Goal: Information Seeking & Learning: Check status

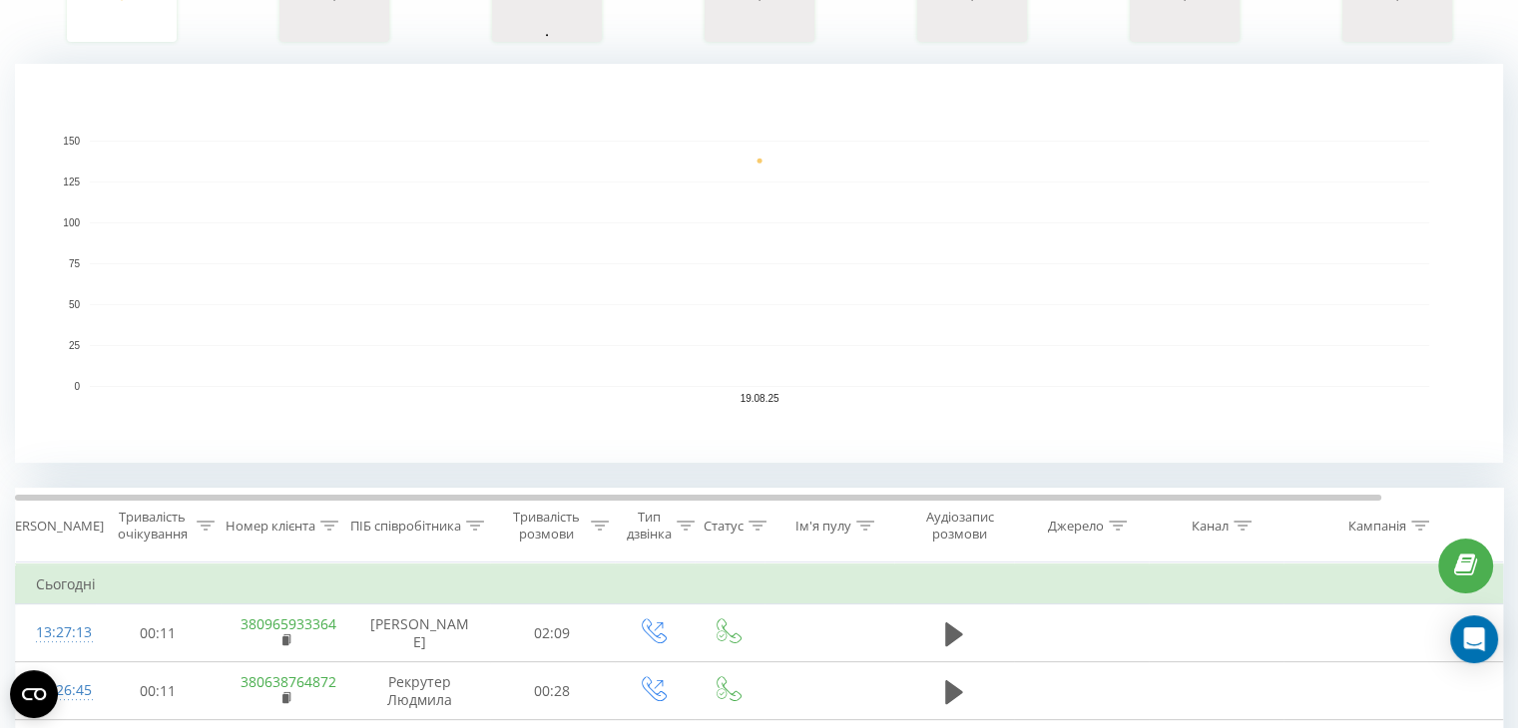
scroll to position [399, 0]
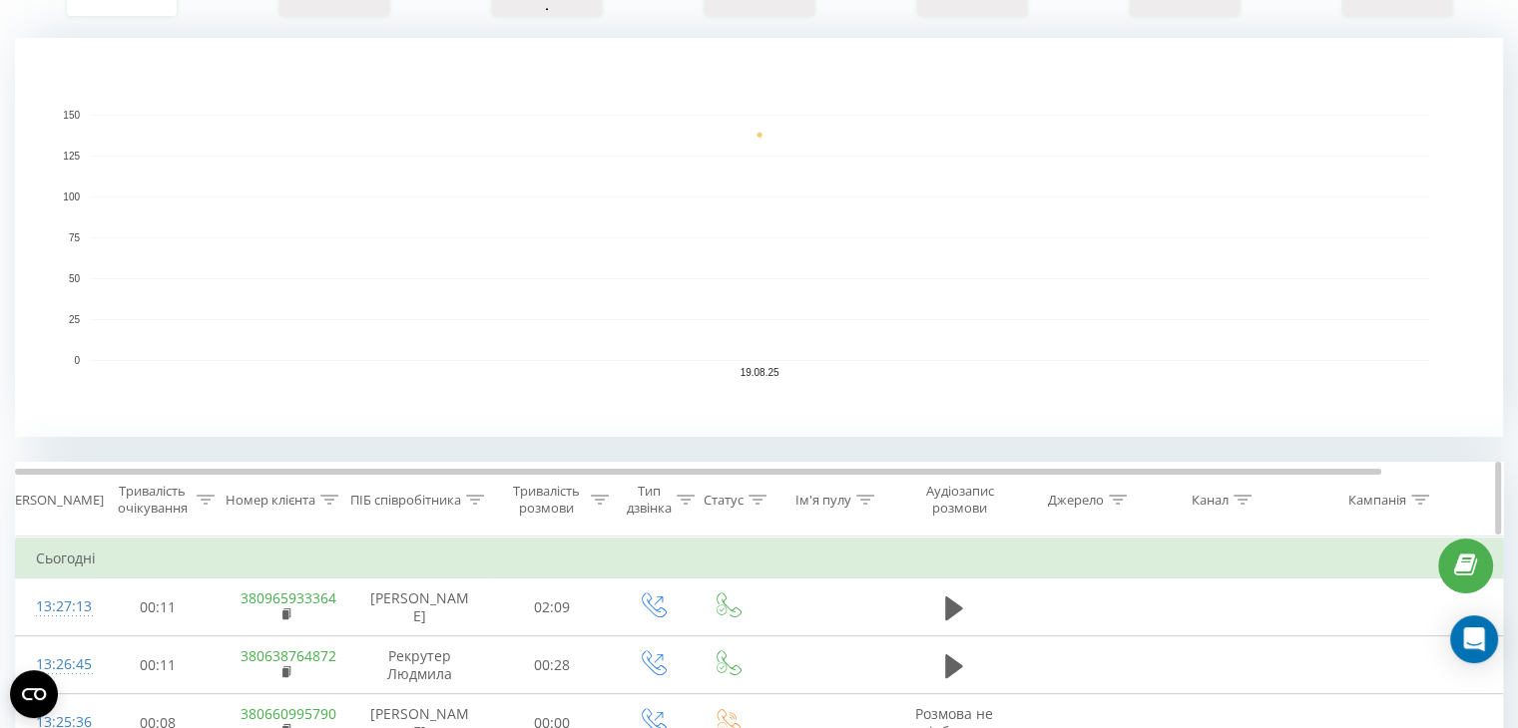
click at [479, 496] on icon at bounding box center [475, 500] width 18 height 10
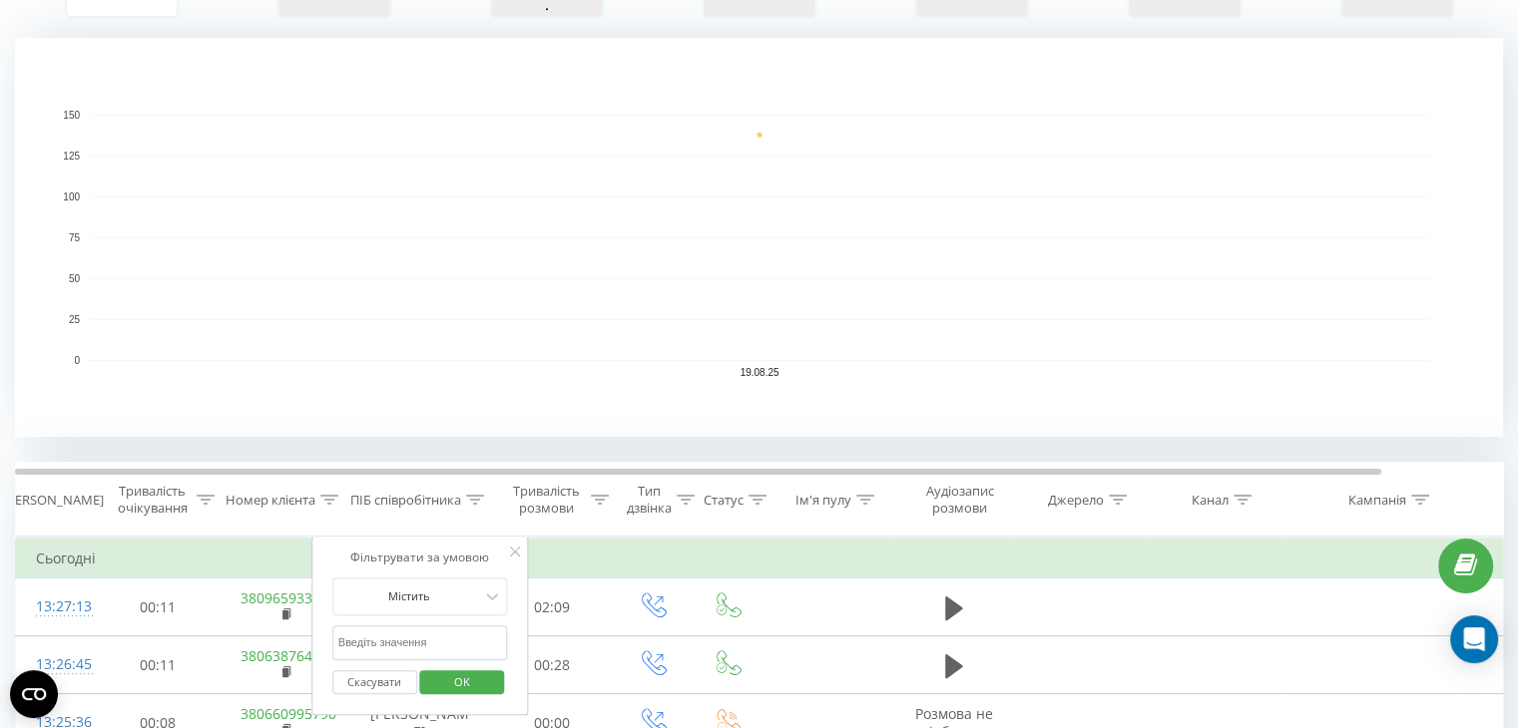
click at [411, 641] on input "text" at bounding box center [420, 643] width 176 height 35
type input "[PERSON_NAME] [PERSON_NAME]"
click at [467, 681] on span "OK" at bounding box center [462, 682] width 56 height 31
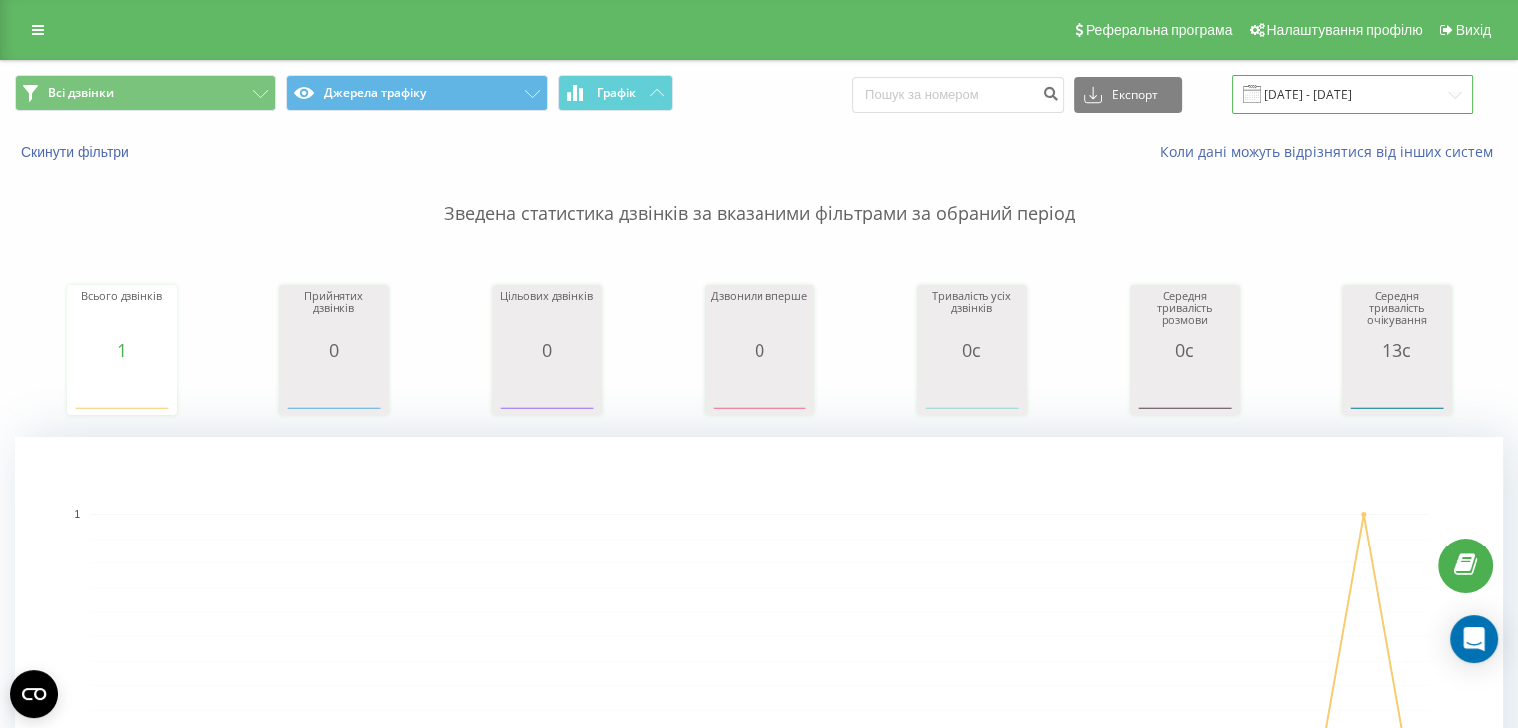
click at [1363, 91] on input "[DATE] - [DATE]" at bounding box center [1351, 94] width 241 height 39
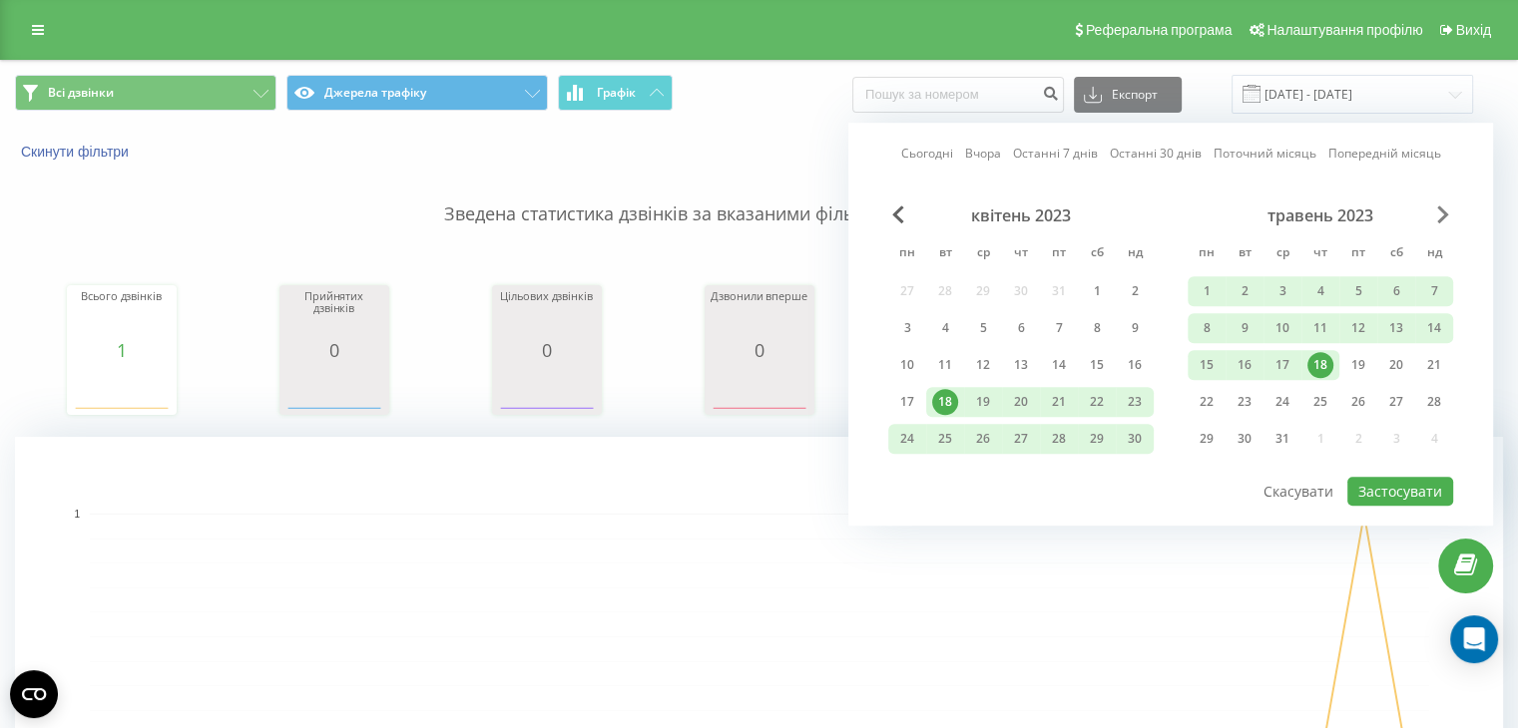
click at [1440, 211] on span "Next Month" at bounding box center [1443, 215] width 12 height 18
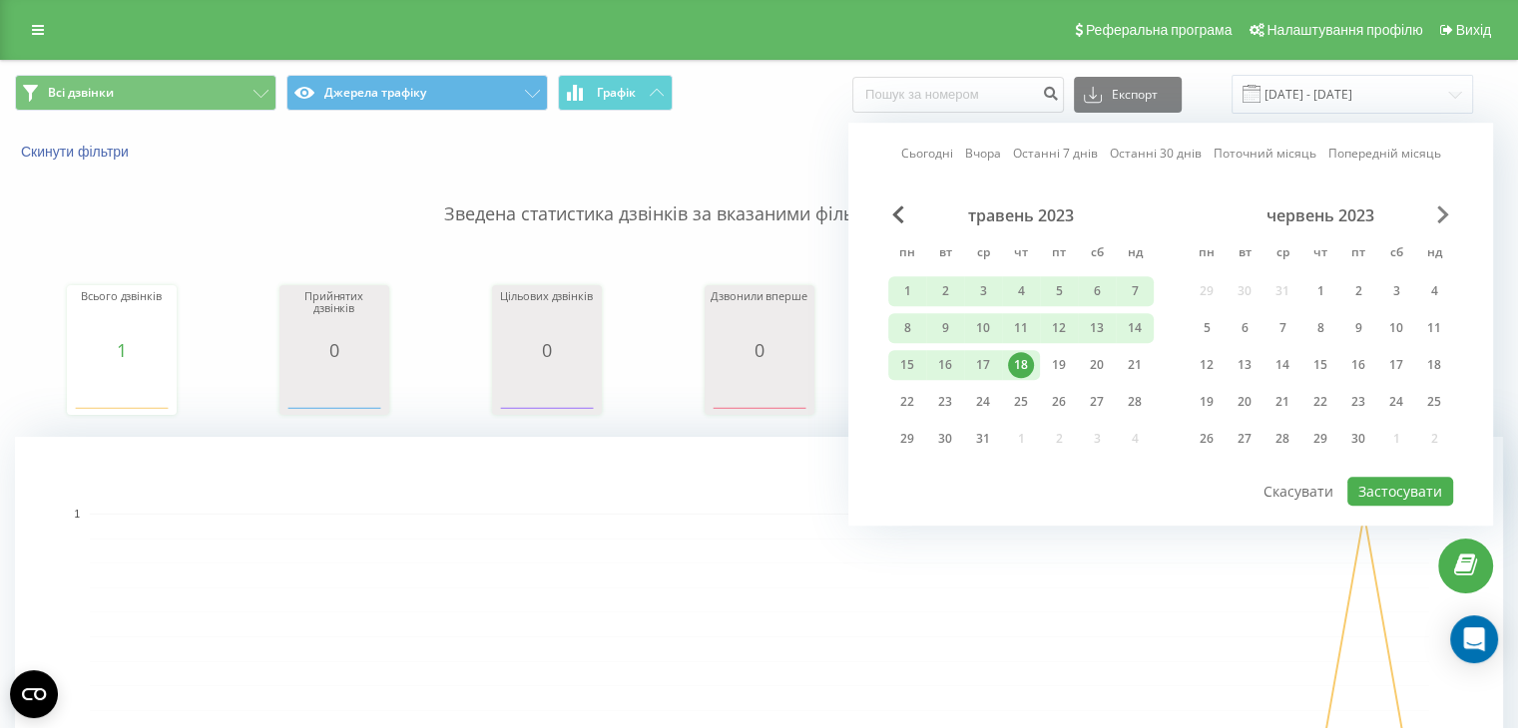
click at [1440, 211] on span "Next Month" at bounding box center [1443, 215] width 12 height 18
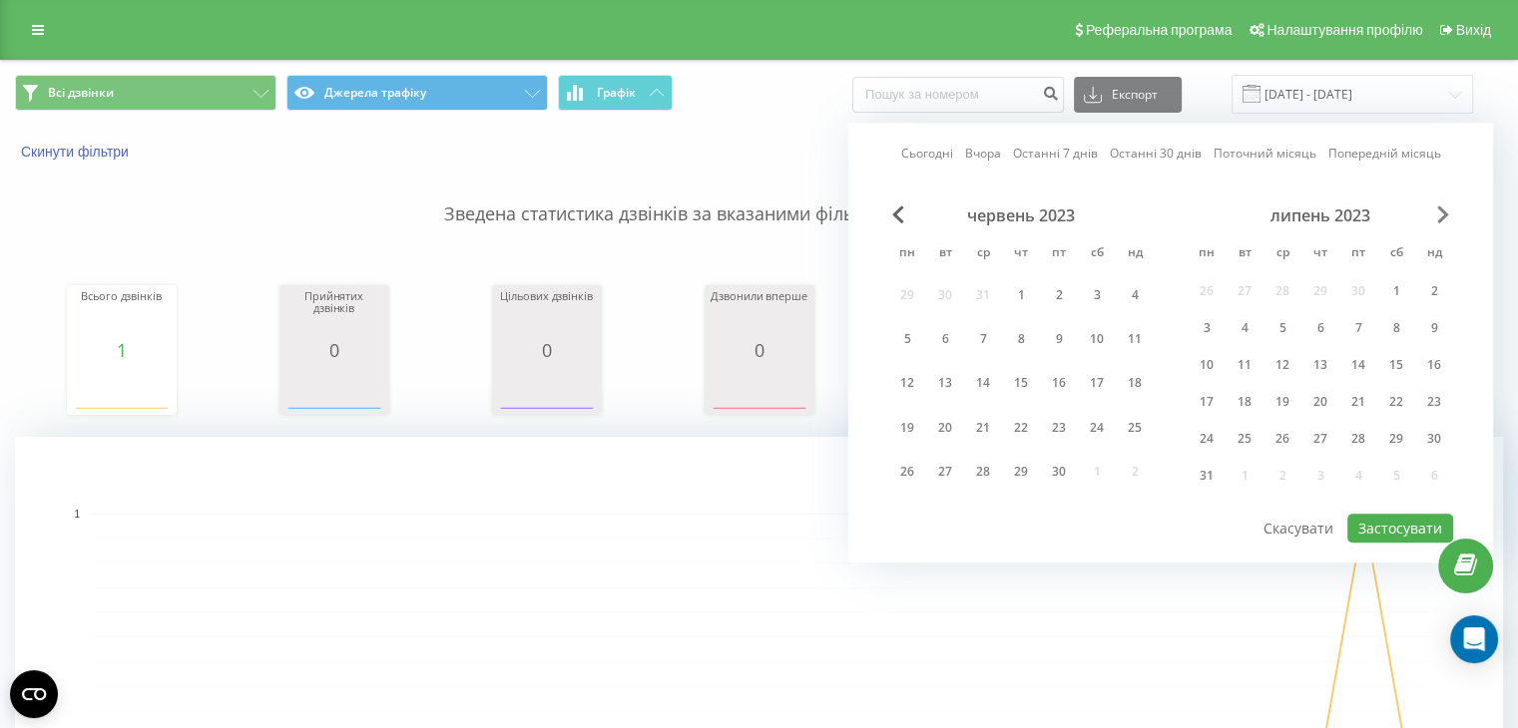
click at [1440, 211] on span "Next Month" at bounding box center [1443, 215] width 12 height 18
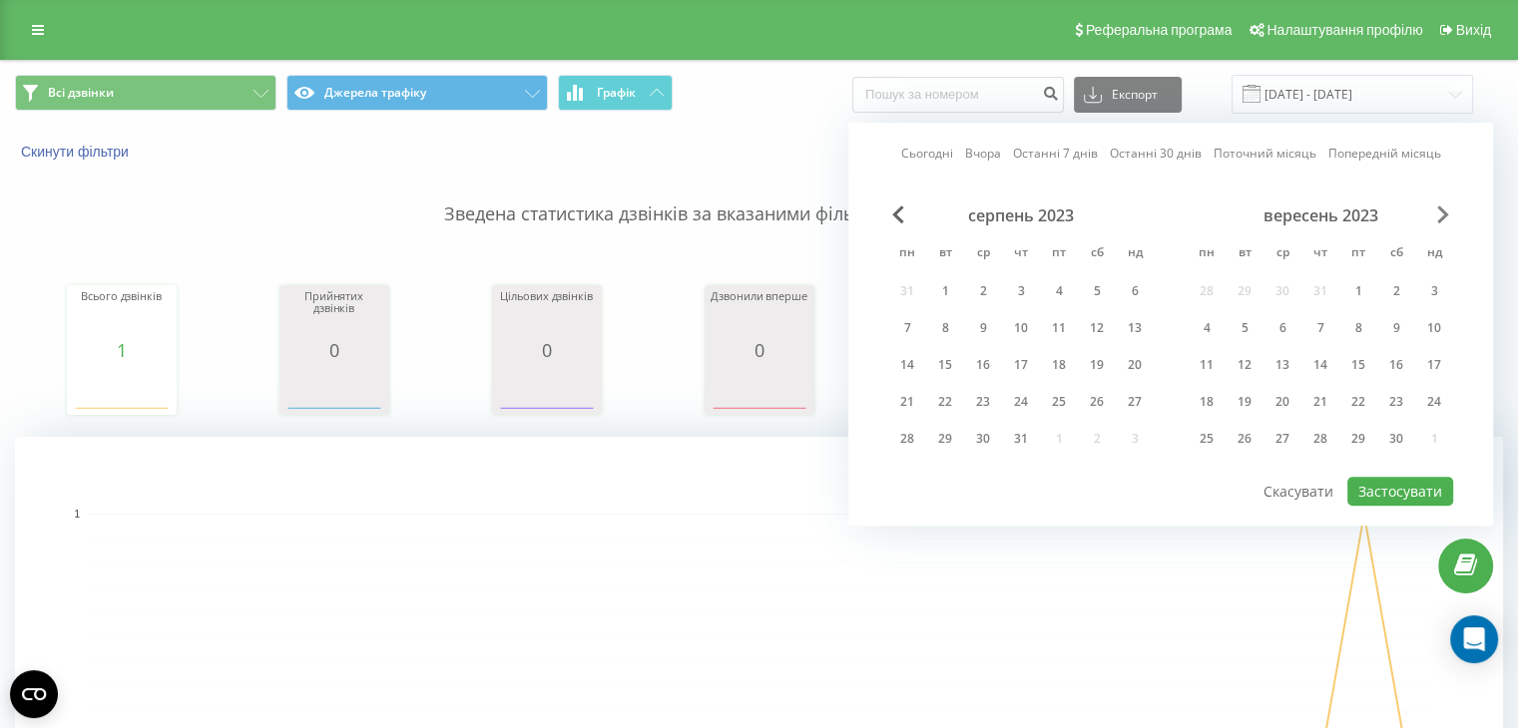
click at [1440, 211] on span "Next Month" at bounding box center [1443, 215] width 12 height 18
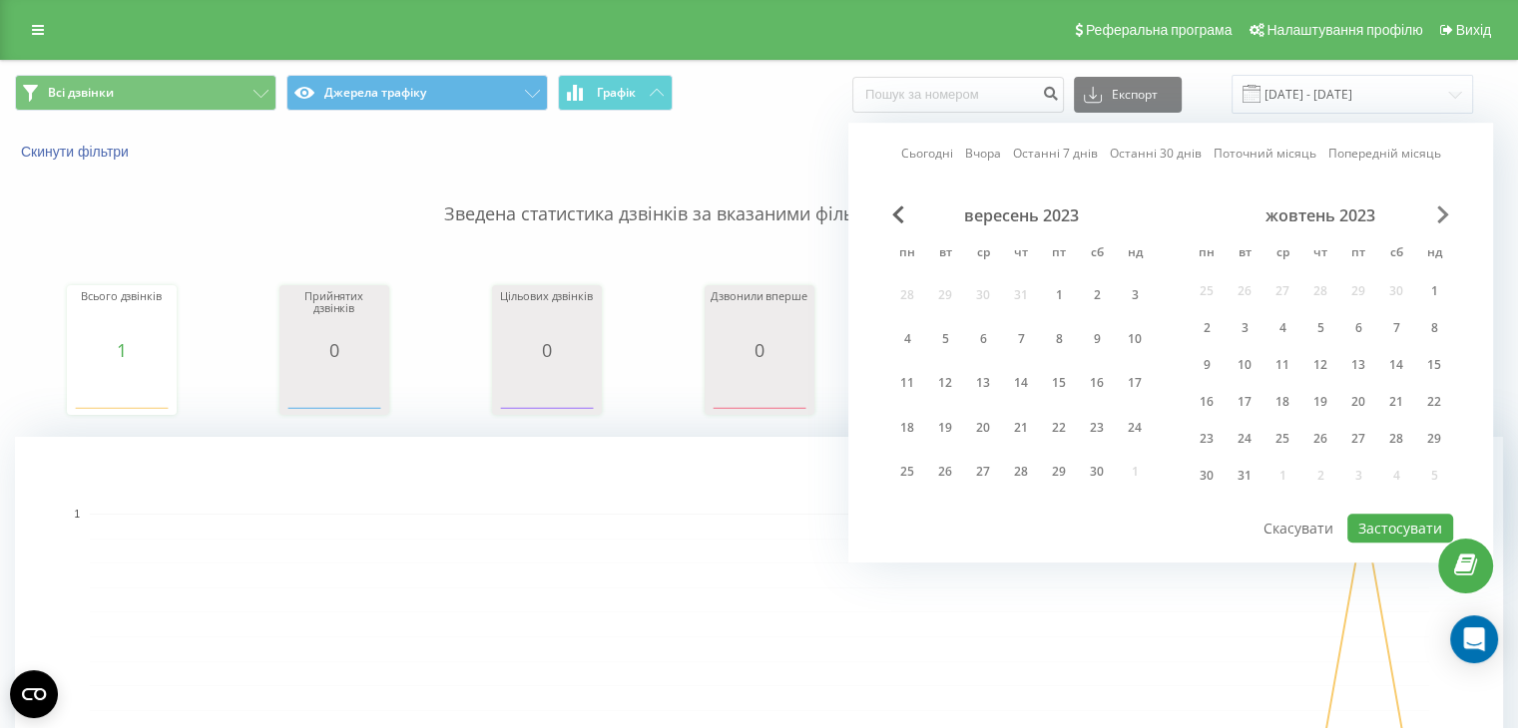
click at [1440, 211] on span "Next Month" at bounding box center [1443, 215] width 12 height 18
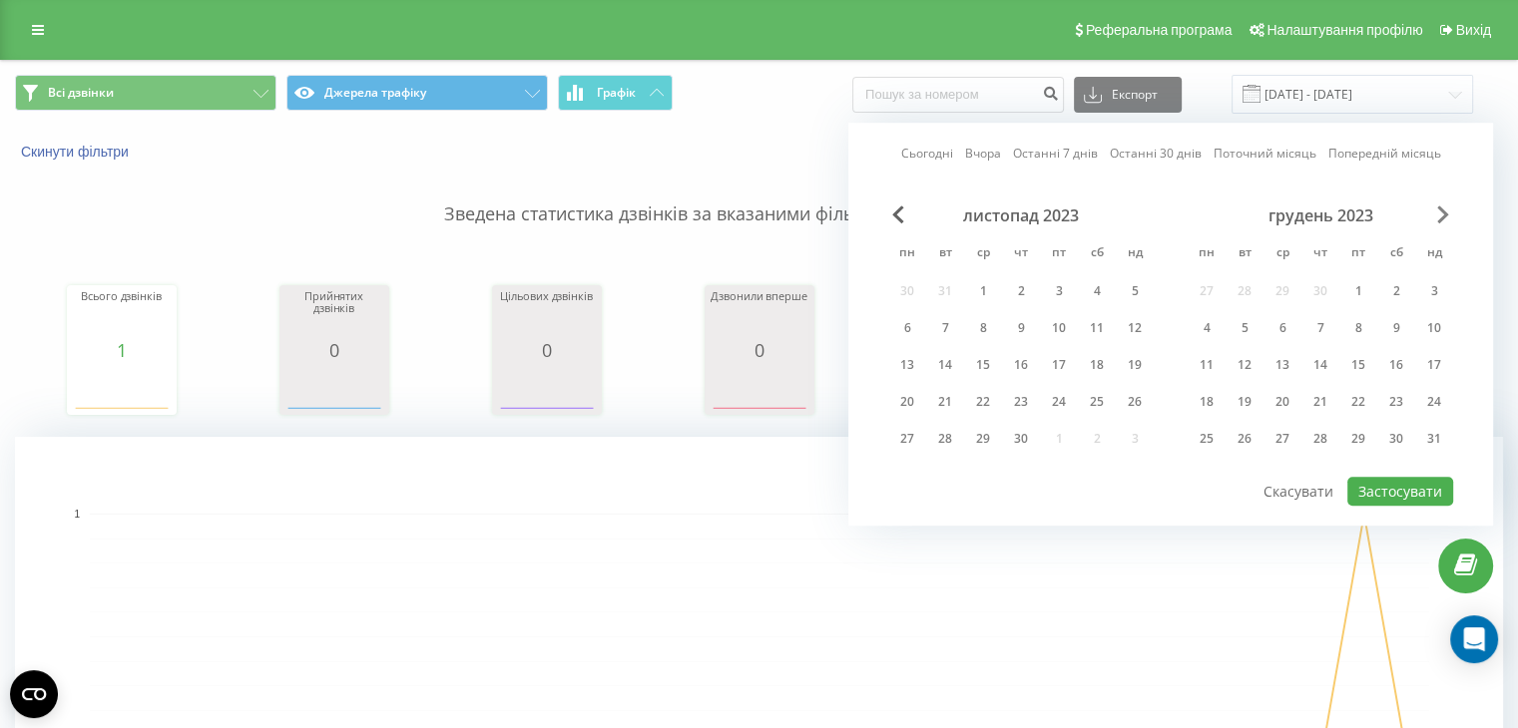
click at [1440, 211] on span "Next Month" at bounding box center [1443, 215] width 12 height 18
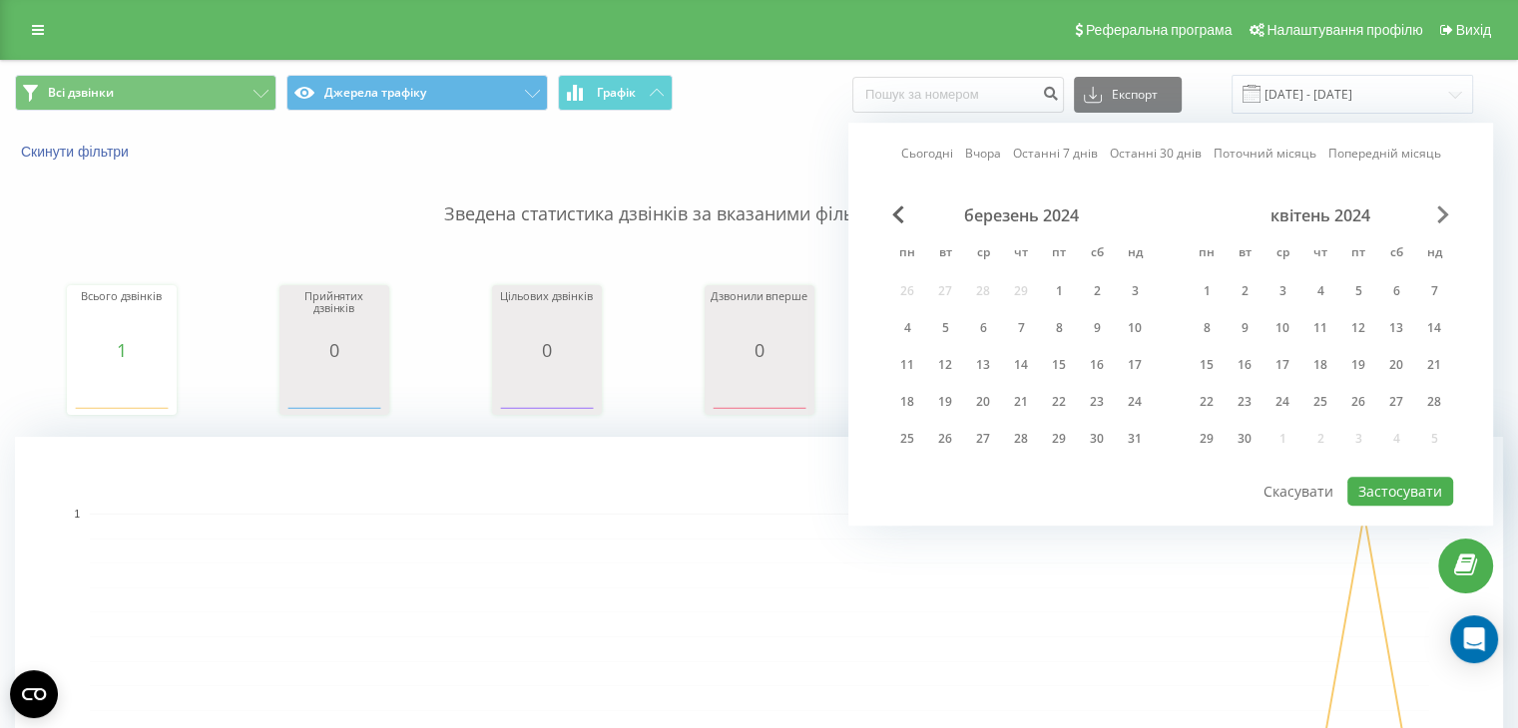
click at [1440, 211] on span "Next Month" at bounding box center [1443, 215] width 12 height 18
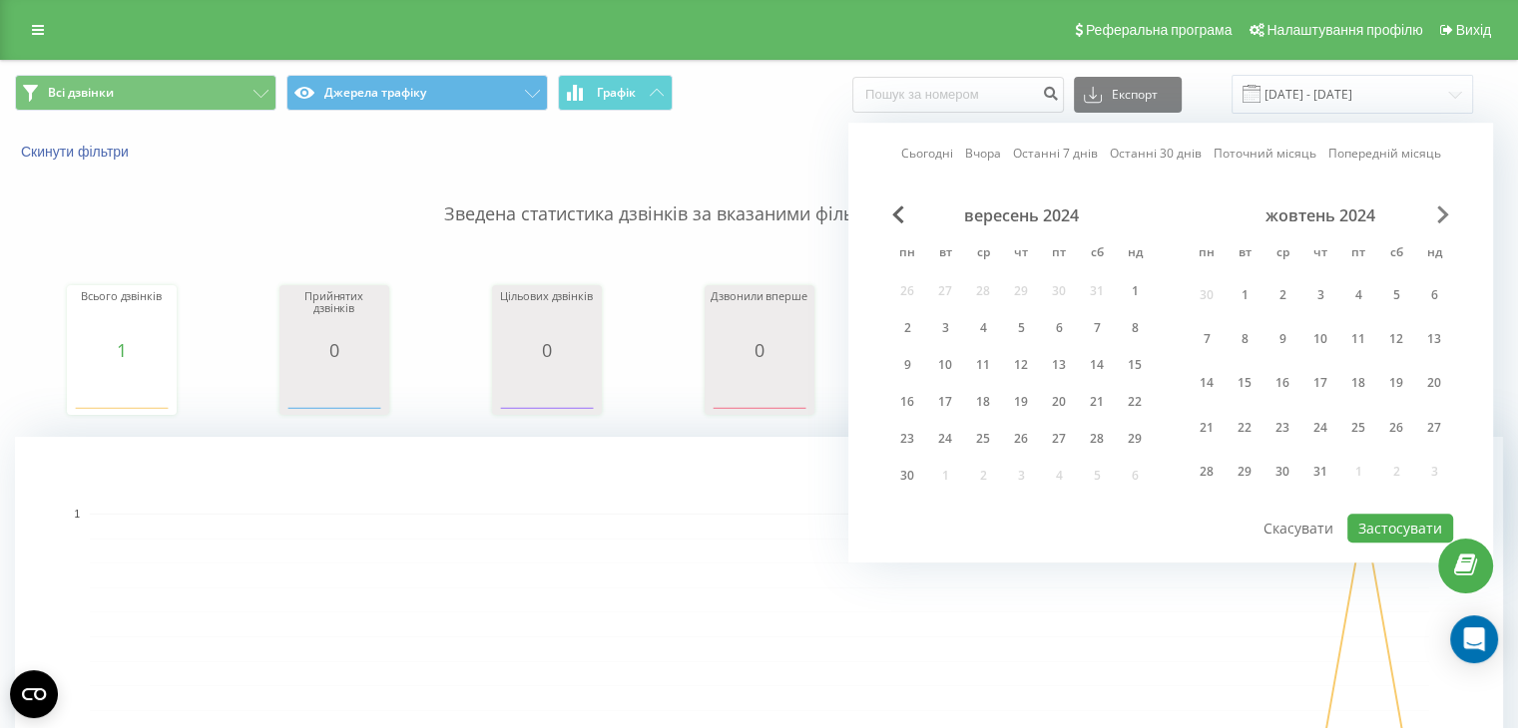
click at [1440, 211] on span "Next Month" at bounding box center [1443, 215] width 12 height 18
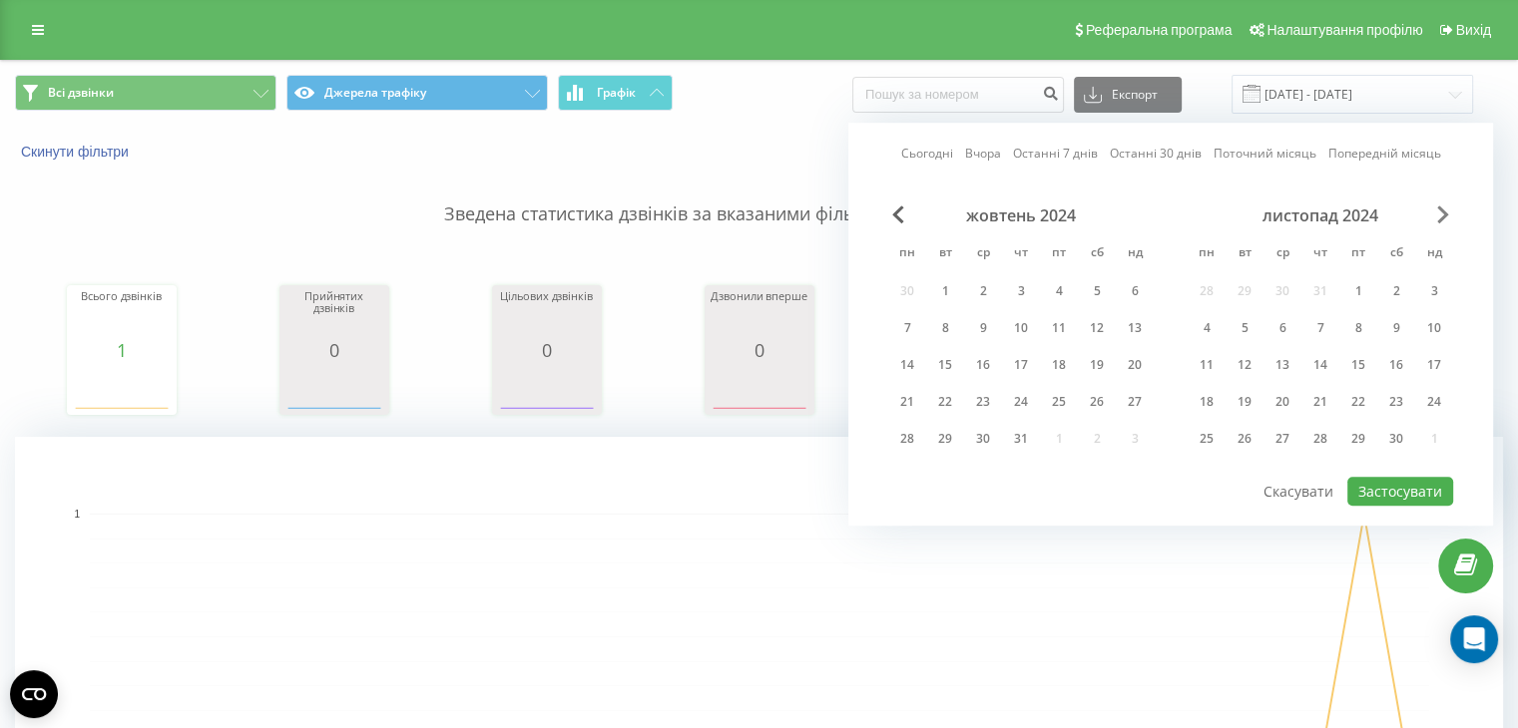
click at [1440, 211] on span "Next Month" at bounding box center [1443, 215] width 12 height 18
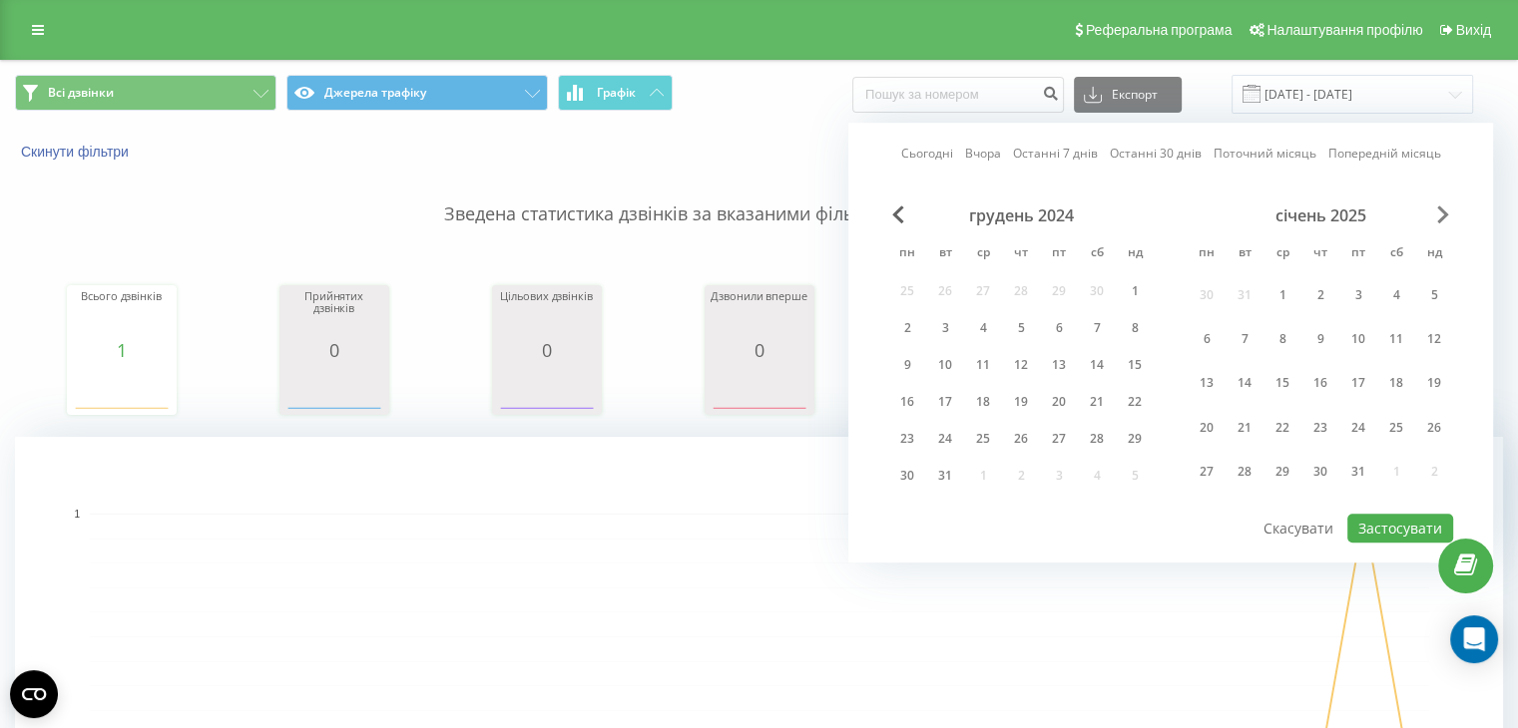
click at [1440, 211] on span "Next Month" at bounding box center [1443, 215] width 12 height 18
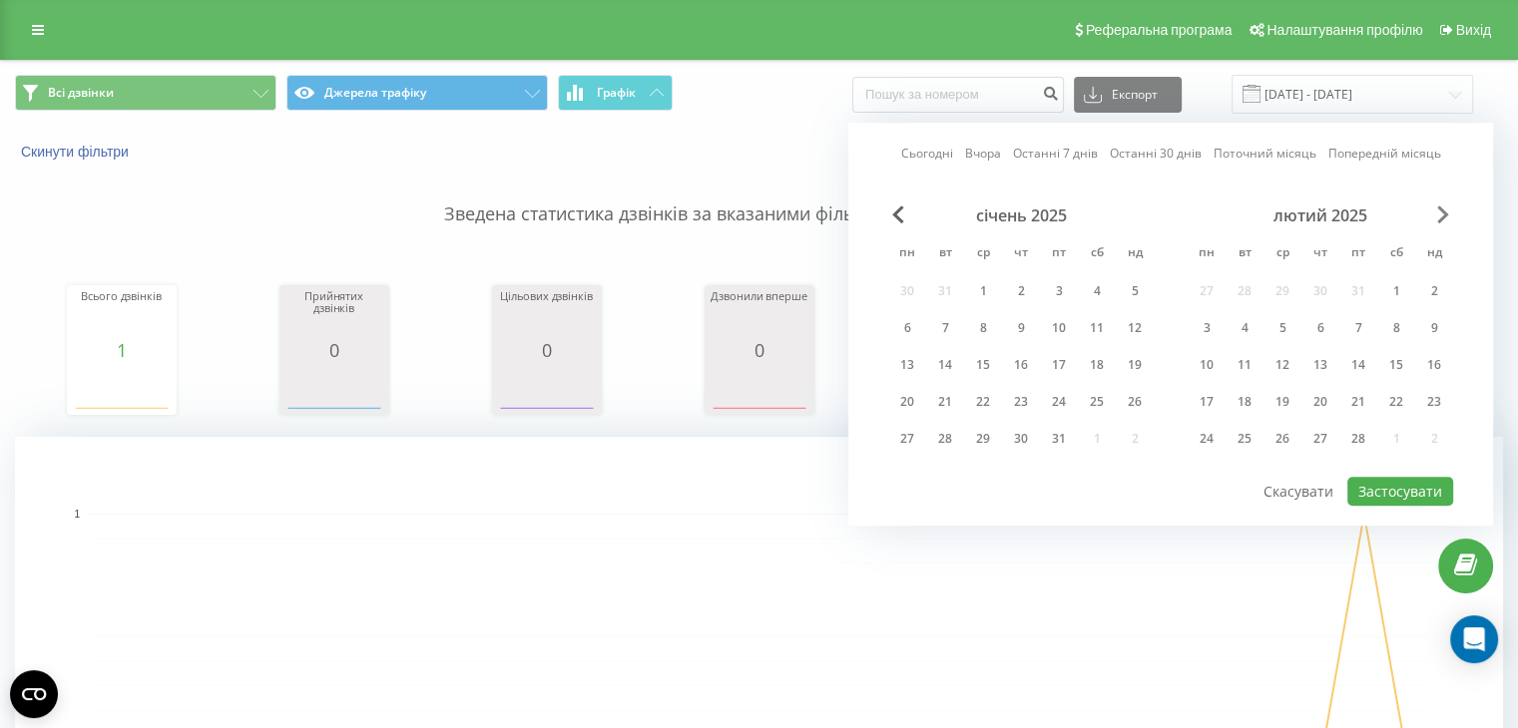
click at [1440, 211] on span "Next Month" at bounding box center [1443, 215] width 12 height 18
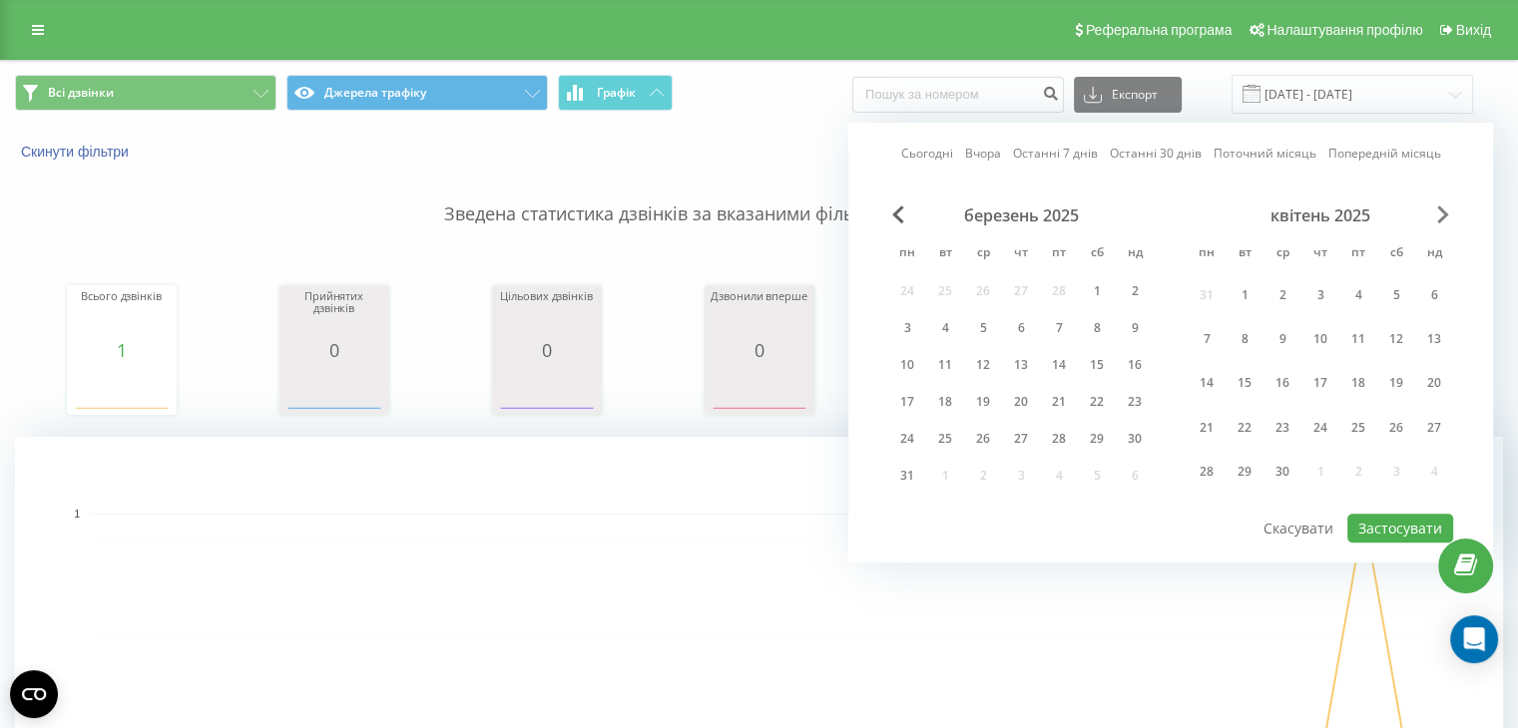
click at [1440, 211] on span "Next Month" at bounding box center [1443, 215] width 12 height 18
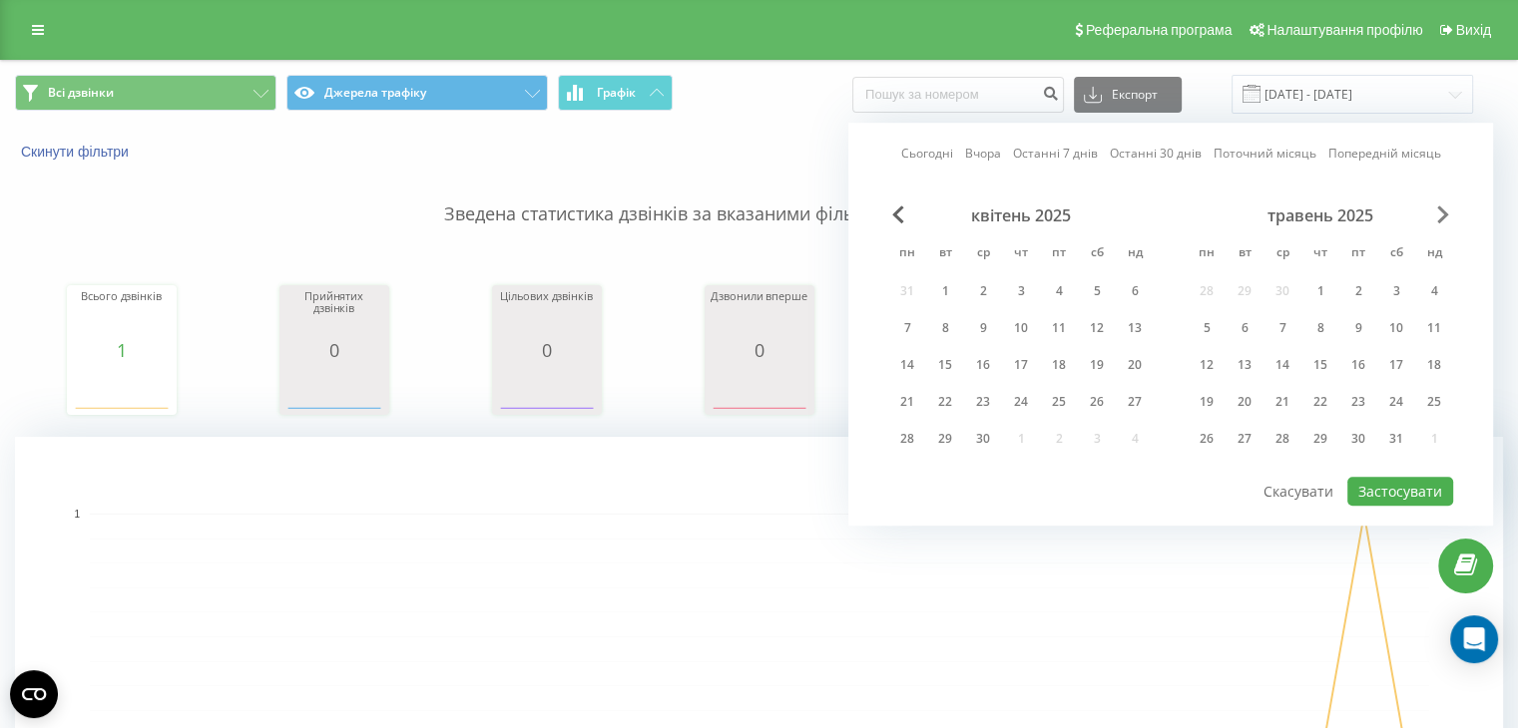
click at [1440, 211] on span "Next Month" at bounding box center [1443, 215] width 12 height 18
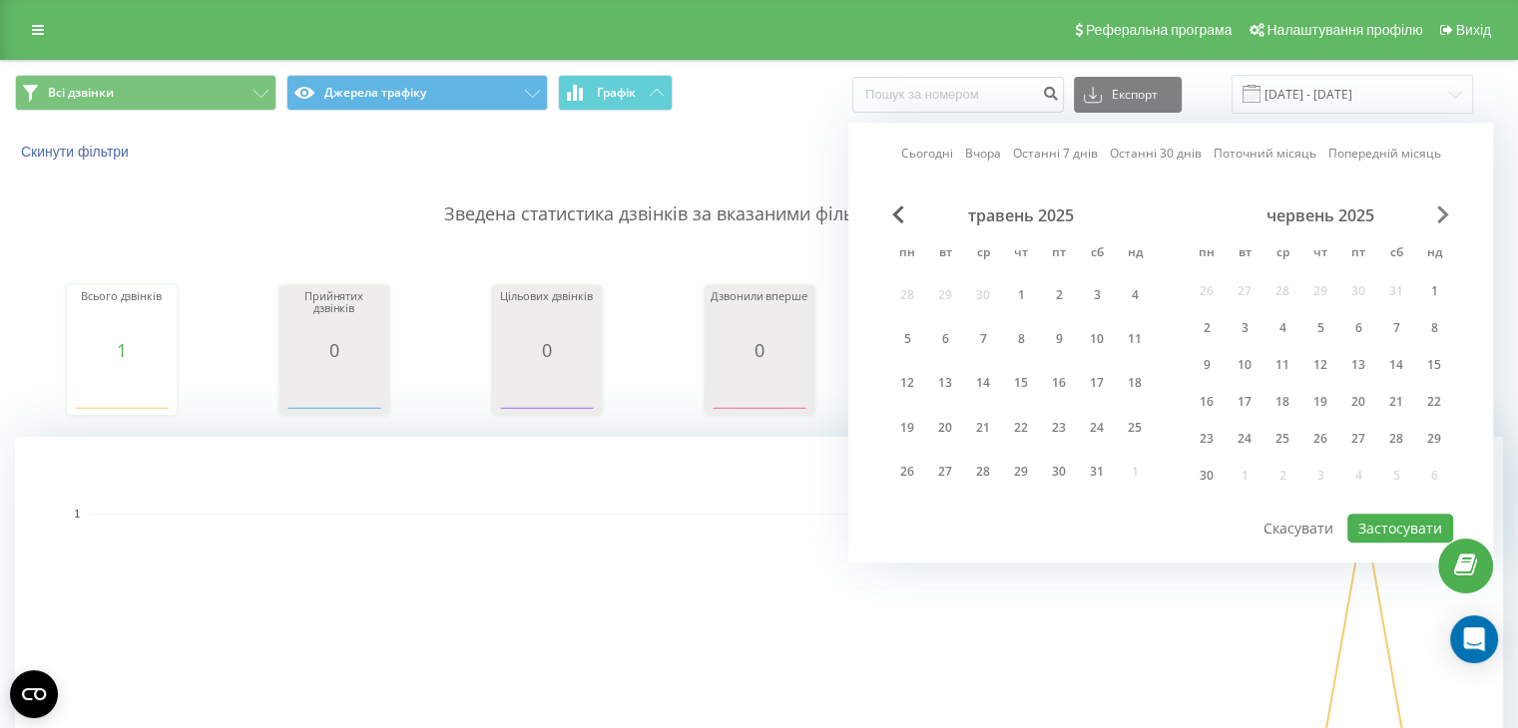
click at [1440, 211] on span "Next Month" at bounding box center [1443, 215] width 12 height 18
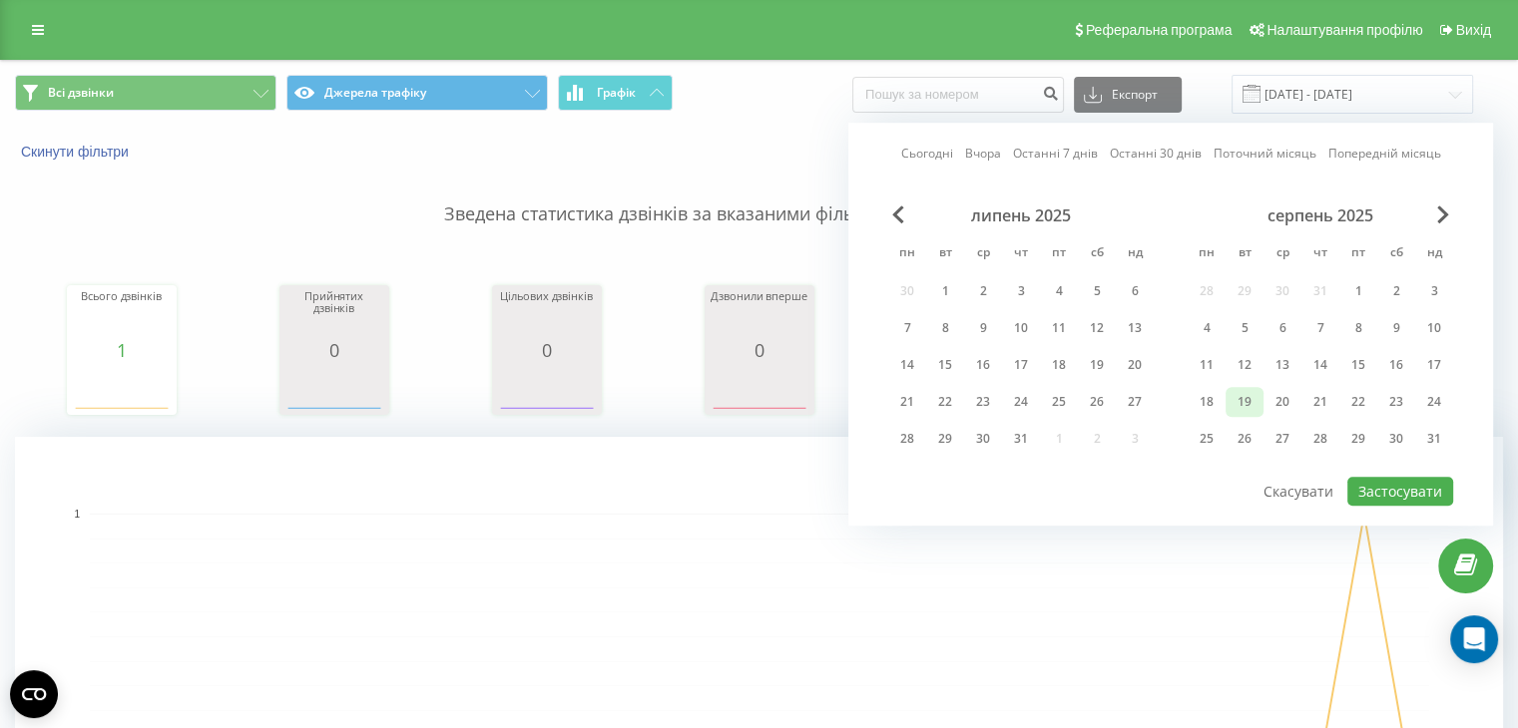
click at [1241, 394] on div "19" at bounding box center [1244, 402] width 26 height 26
click at [1377, 490] on button "Застосувати" at bounding box center [1400, 491] width 106 height 29
type input "[DATE] - [DATE]"
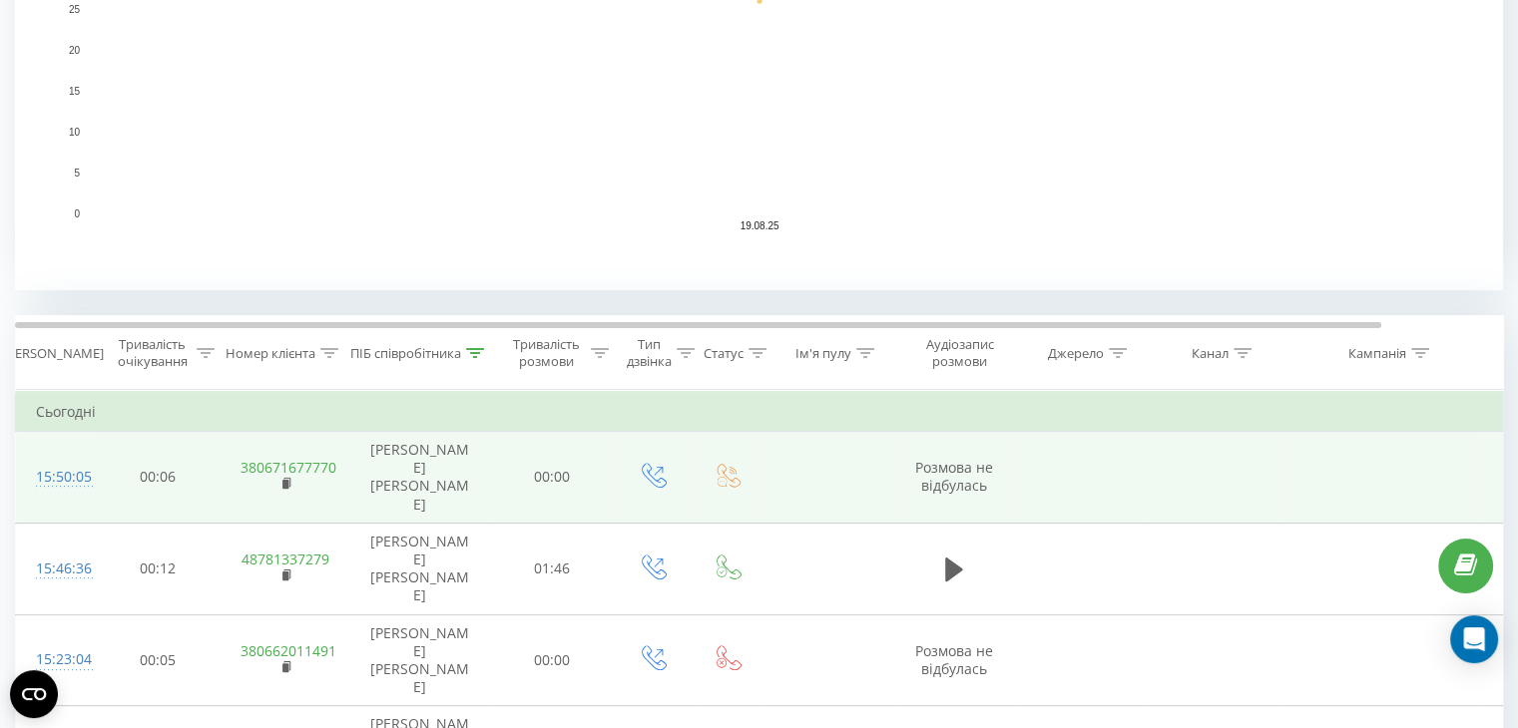
scroll to position [599, 0]
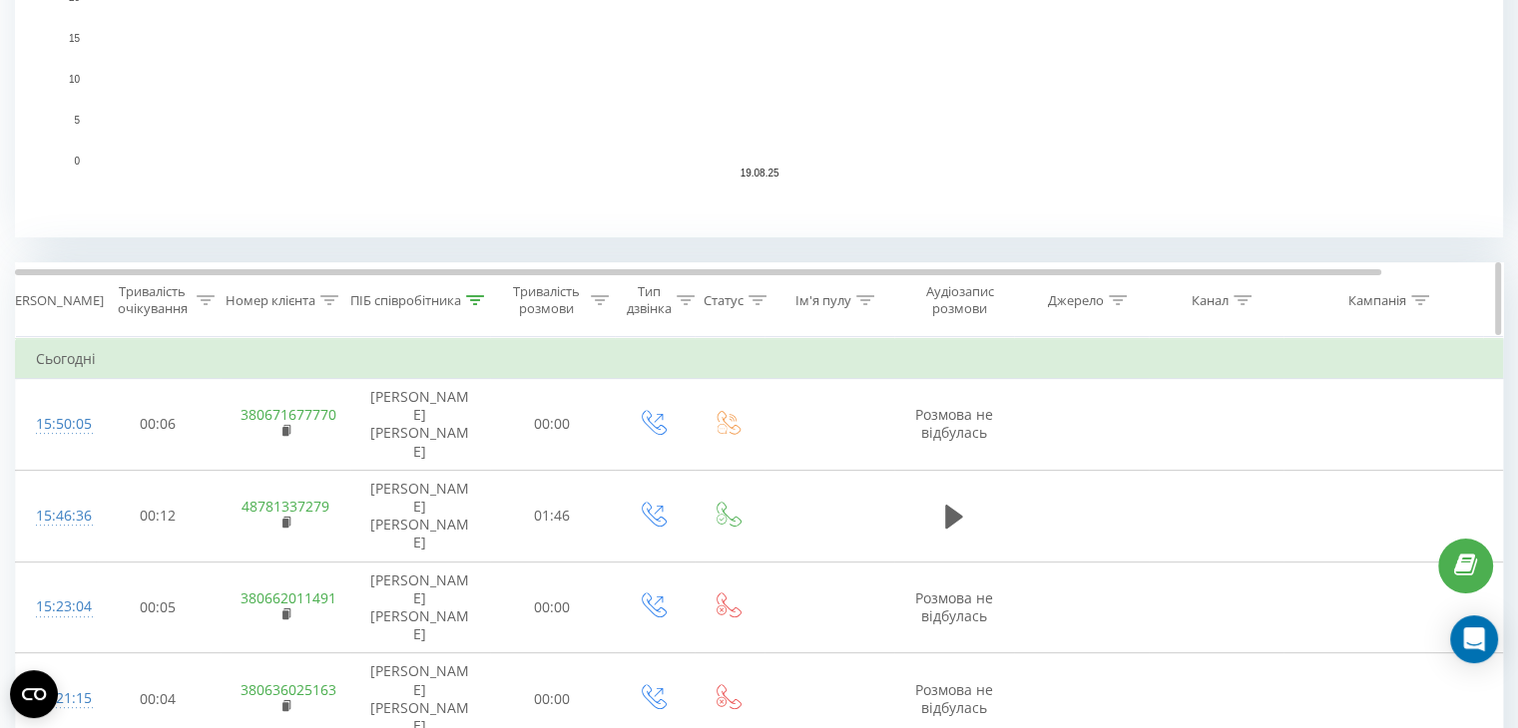
click at [472, 297] on icon at bounding box center [475, 300] width 18 height 10
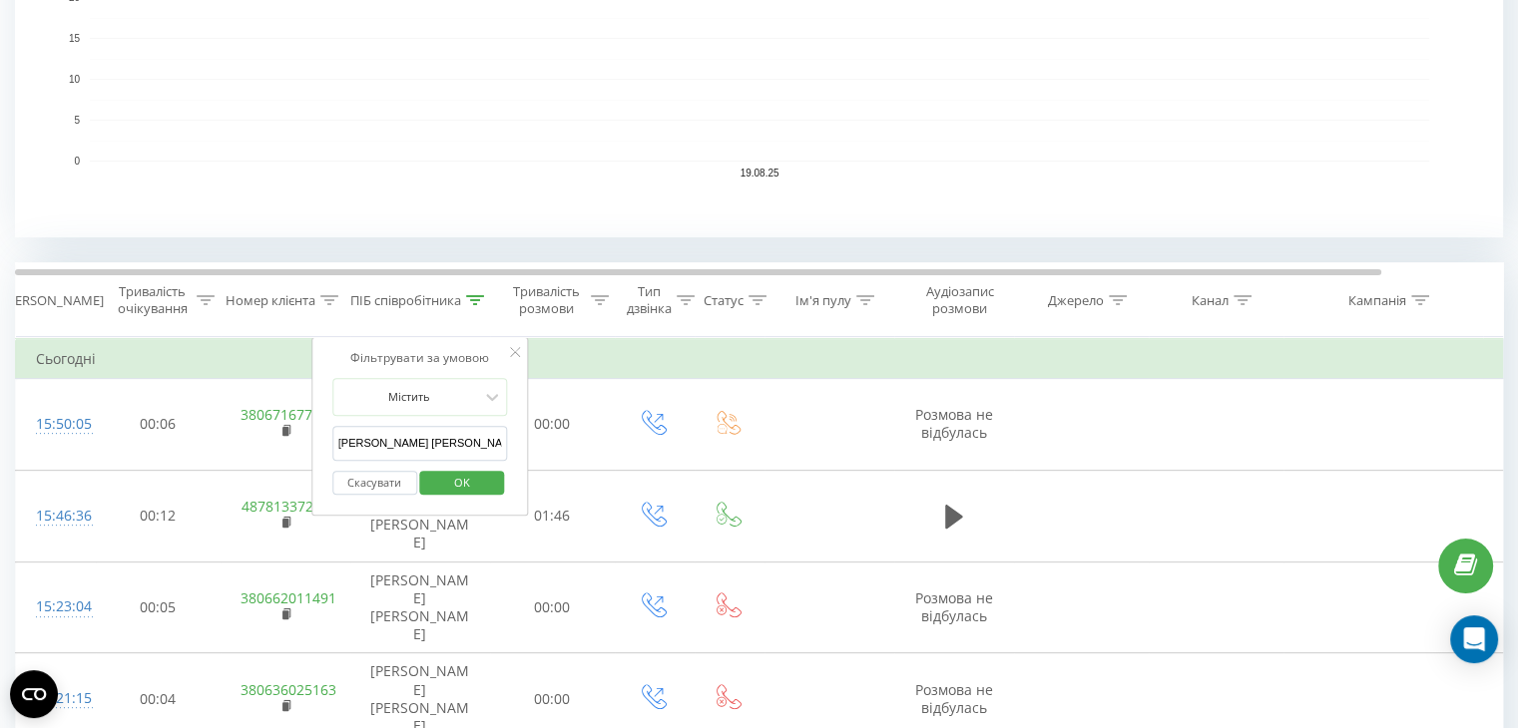
click at [437, 436] on input "[PERSON_NAME] [PERSON_NAME]" at bounding box center [420, 443] width 176 height 35
type input "[PERSON_NAME]"
click at [446, 436] on input "text" at bounding box center [420, 443] width 176 height 35
click at [489, 479] on button "OK" at bounding box center [462, 483] width 85 height 25
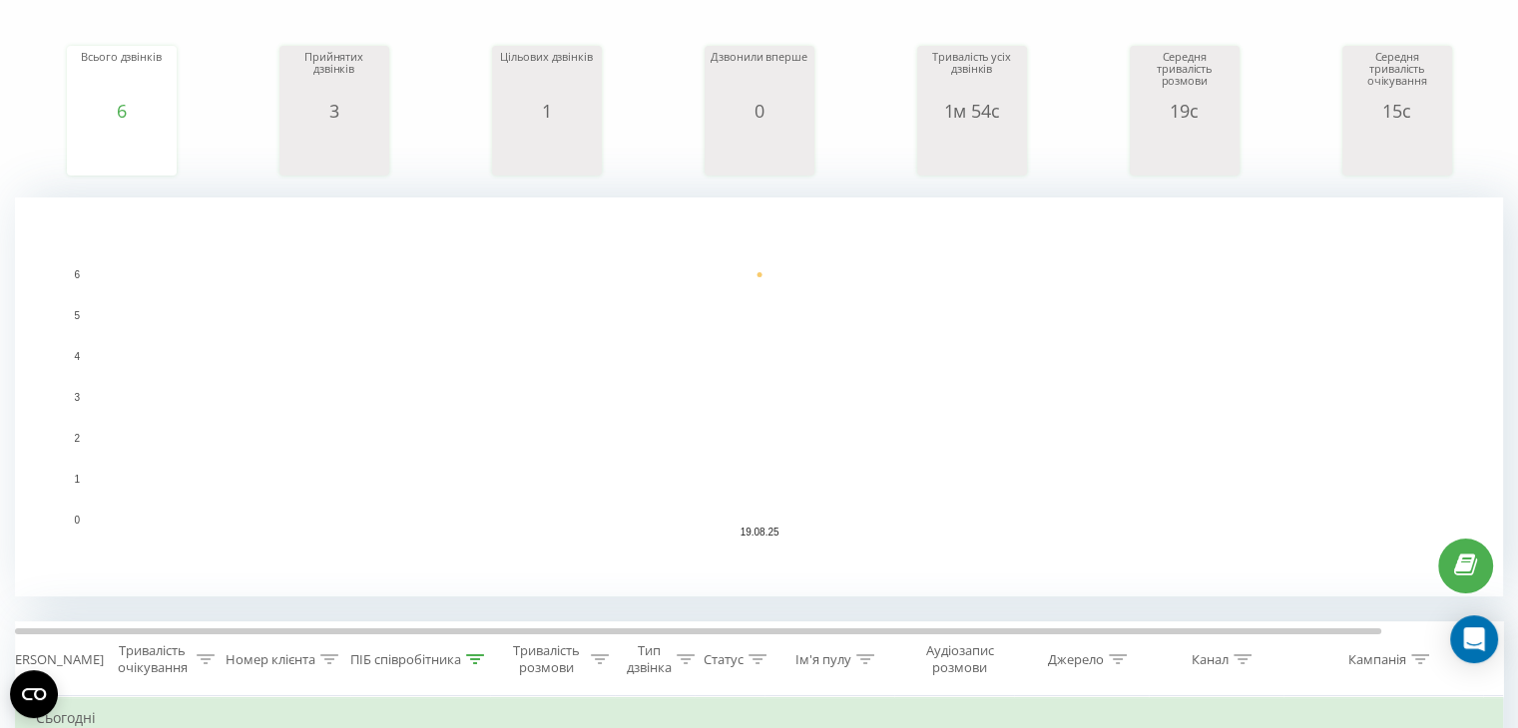
scroll to position [399, 0]
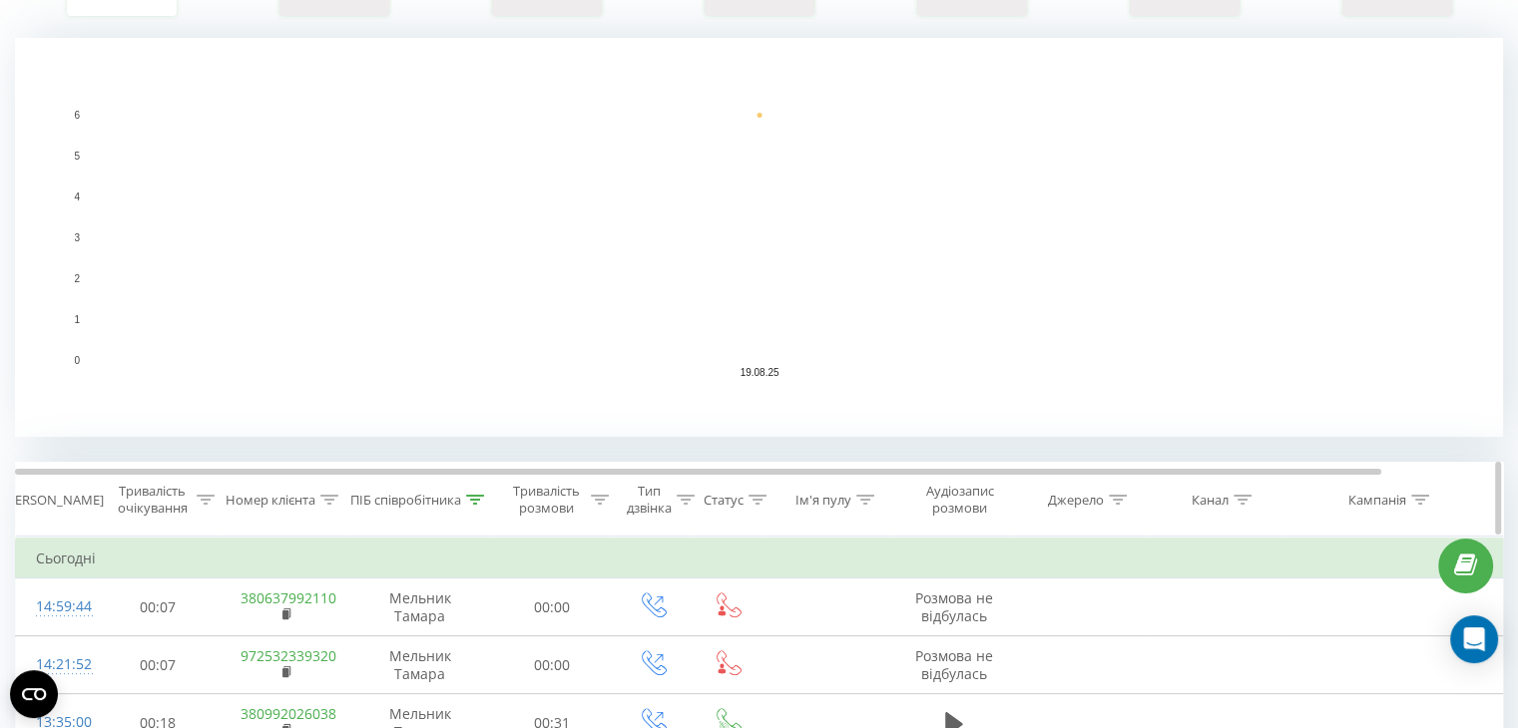
click at [479, 495] on icon at bounding box center [475, 500] width 18 height 10
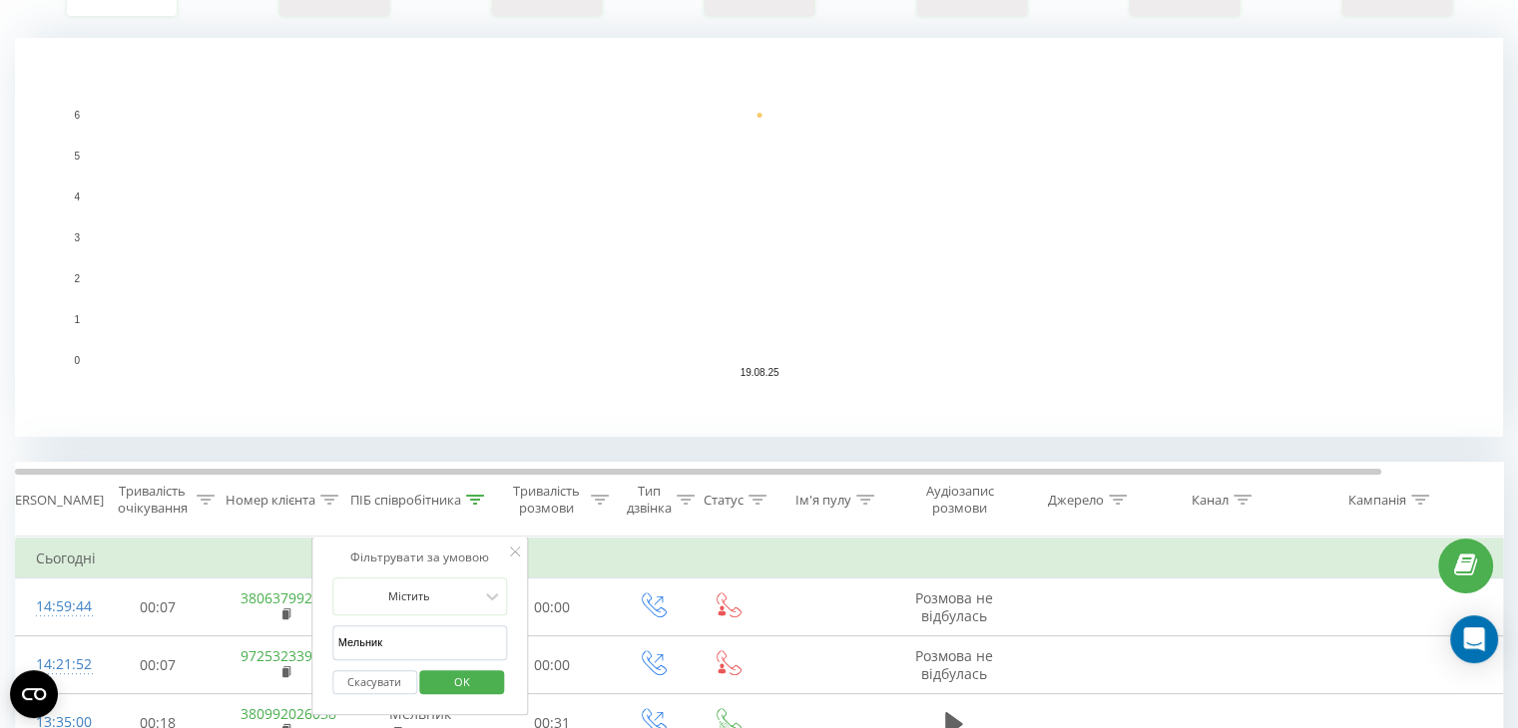
click at [432, 639] on input "Мельник" at bounding box center [420, 643] width 176 height 35
type input "М"
type input "[PERSON_NAME]"
click button "OK" at bounding box center [462, 683] width 85 height 25
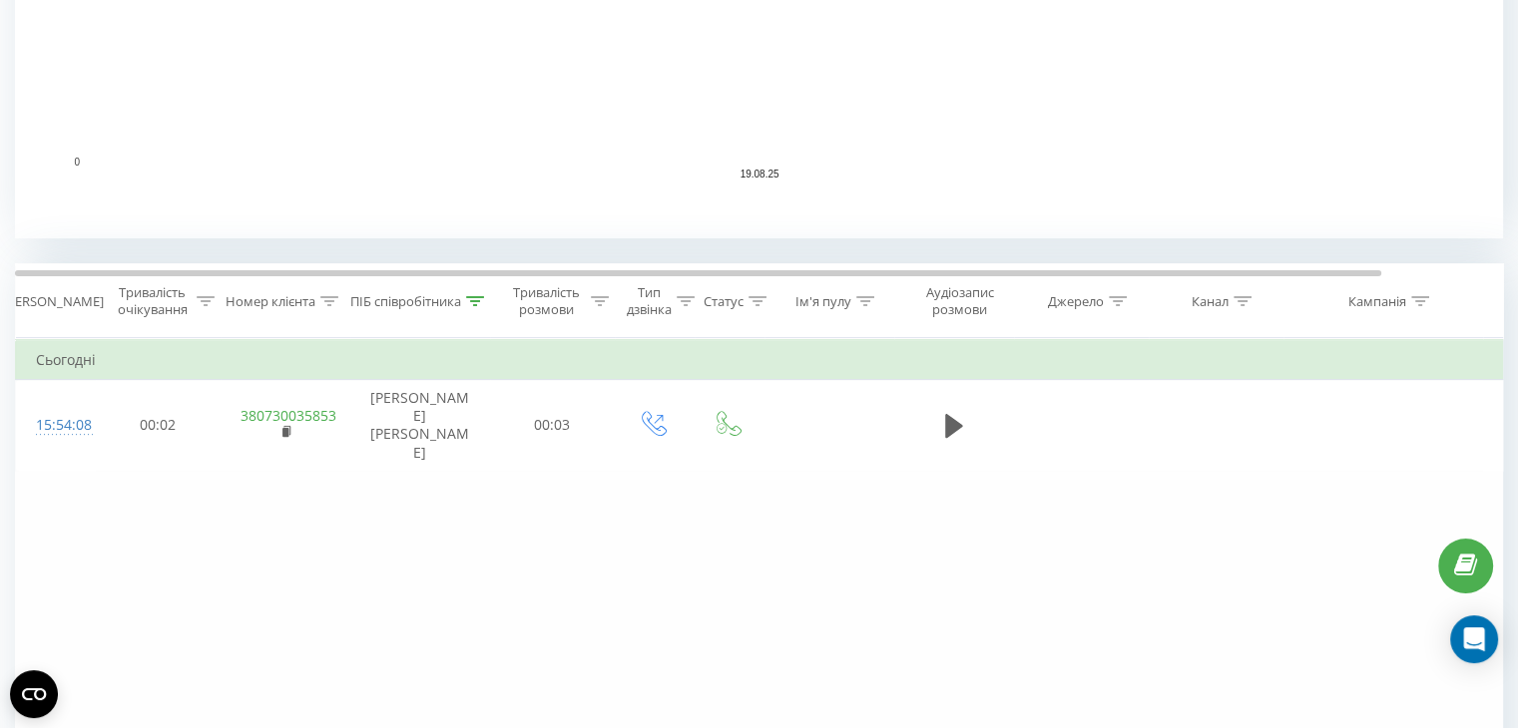
scroll to position [599, 0]
click at [471, 295] on icon at bounding box center [475, 300] width 18 height 10
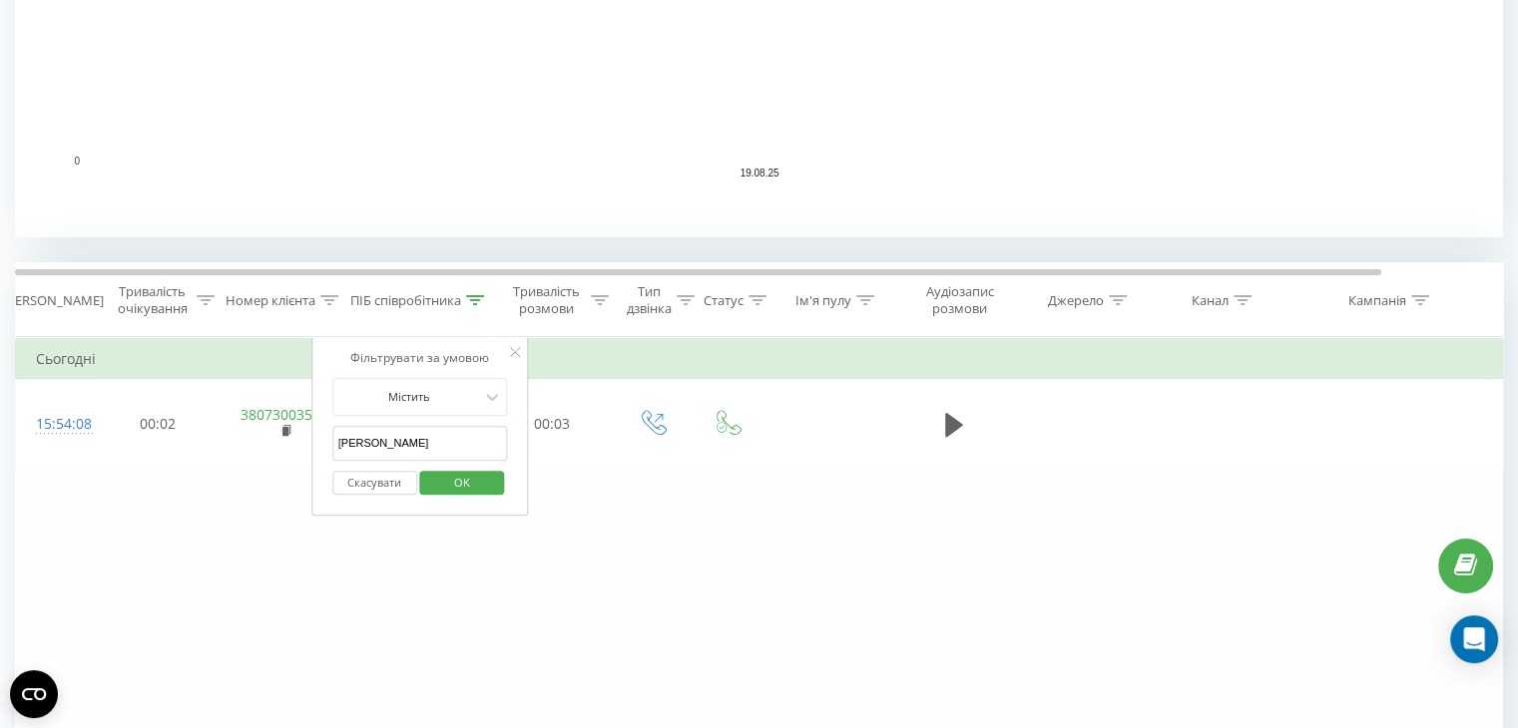
drag, startPoint x: 432, startPoint y: 448, endPoint x: 237, endPoint y: 484, distance: 197.9
click at [237, 484] on div "Фільтрувати за умовою Дорівнює Скасувати OK Фільтрувати за умовою Містить Скасу…" at bounding box center [759, 561] width 1488 height 449
type input "Курочка"
click button "OK" at bounding box center [462, 483] width 85 height 25
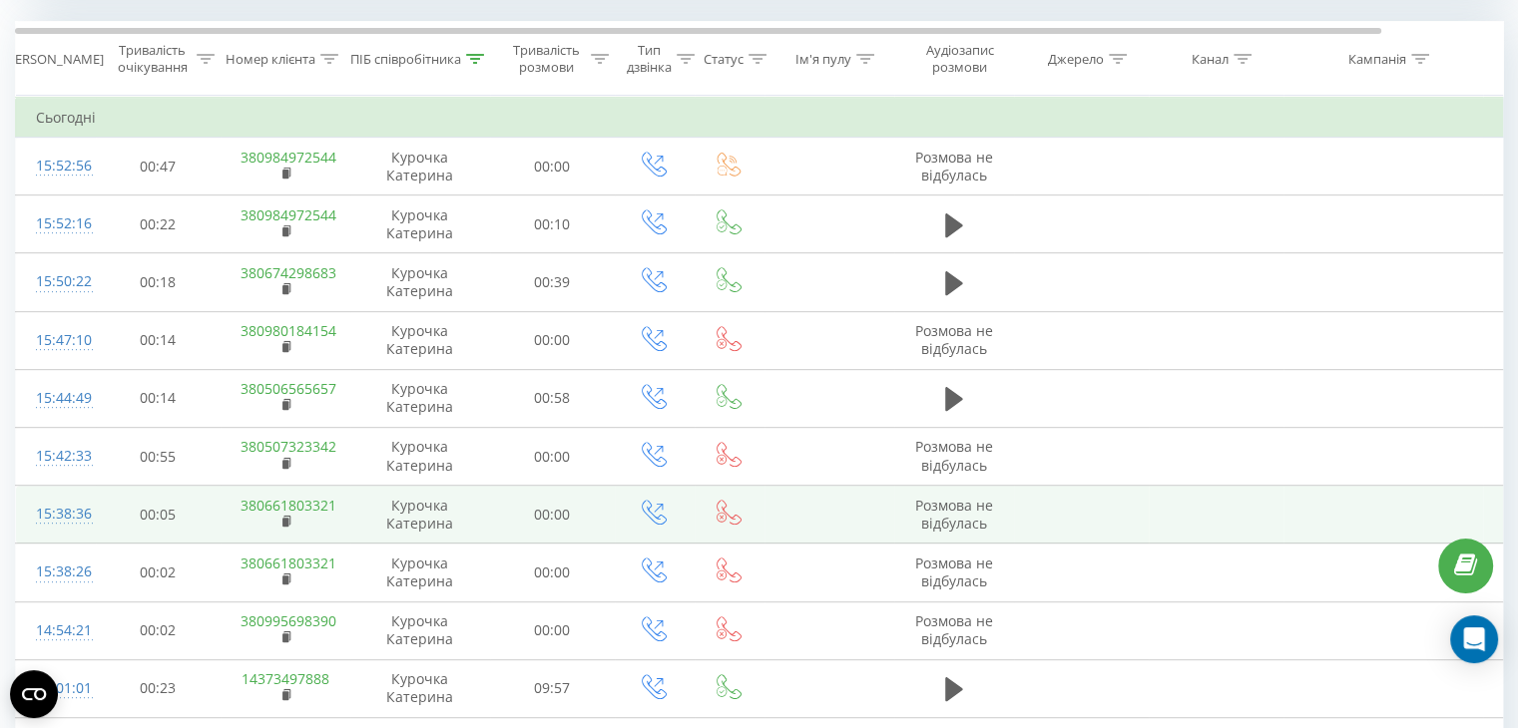
scroll to position [818, 0]
